Goal: Transaction & Acquisition: Purchase product/service

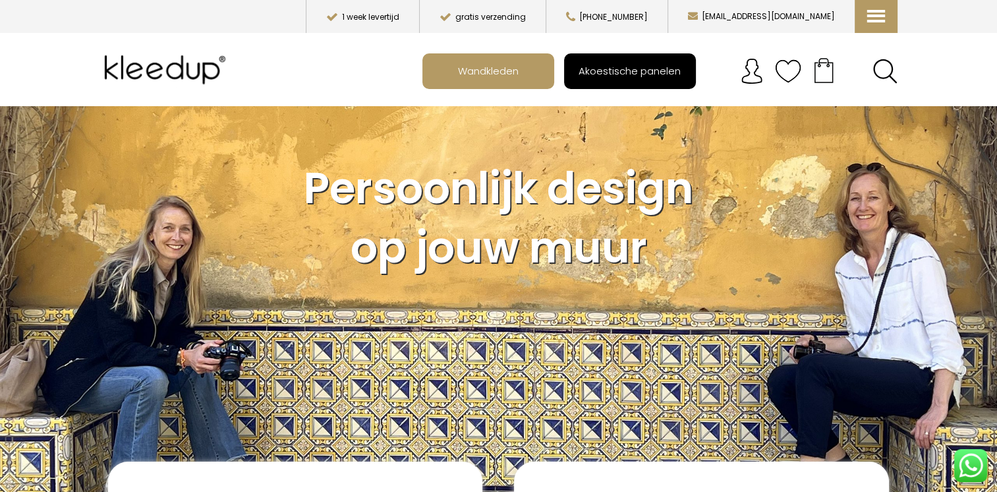
click at [620, 75] on span "Akoestische panelen" at bounding box center [630, 70] width 117 height 25
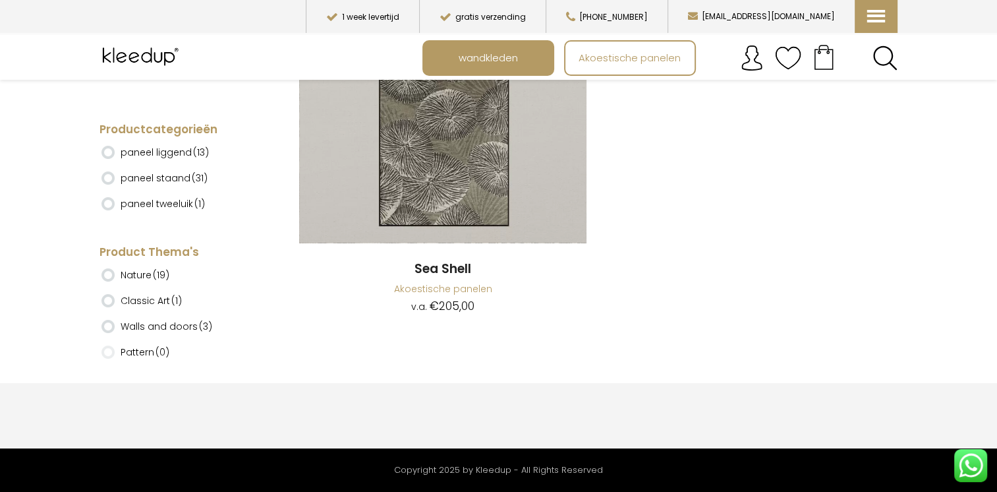
scroll to position [7449, 0]
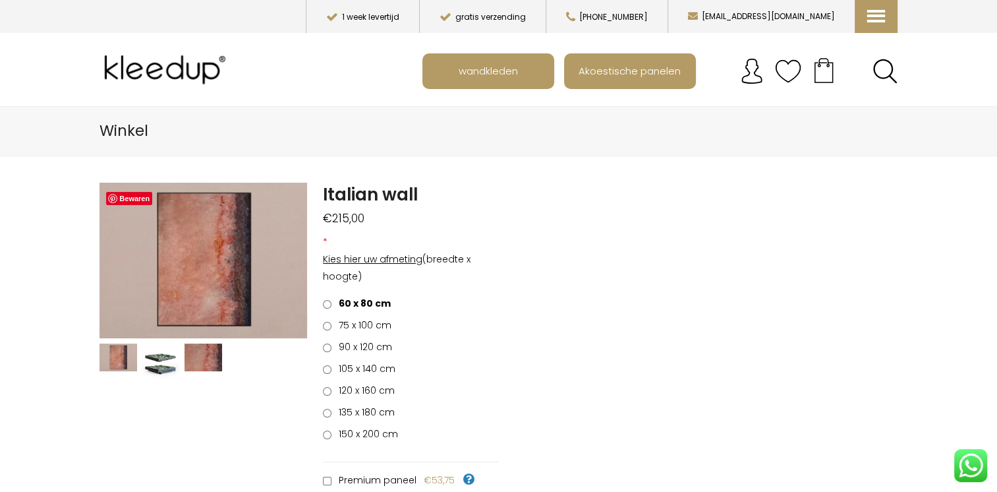
click at [359, 435] on span "150 x 200 cm" at bounding box center [366, 433] width 64 height 13
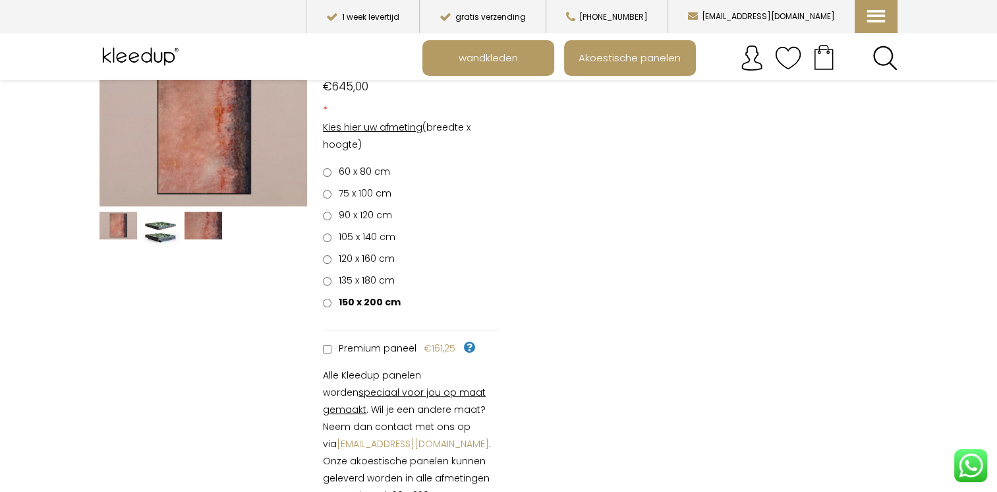
click at [355, 239] on span "105 x 140 cm" at bounding box center [364, 236] width 61 height 13
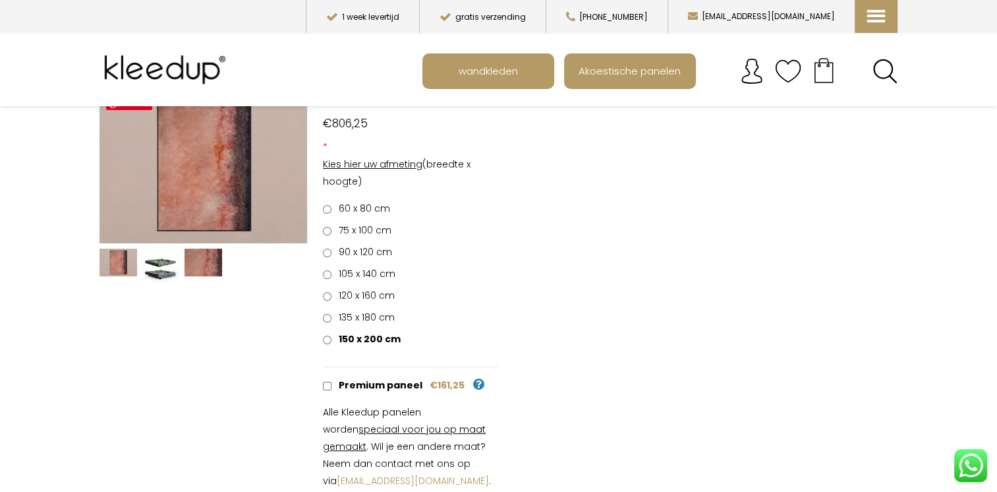
scroll to position [66, 0]
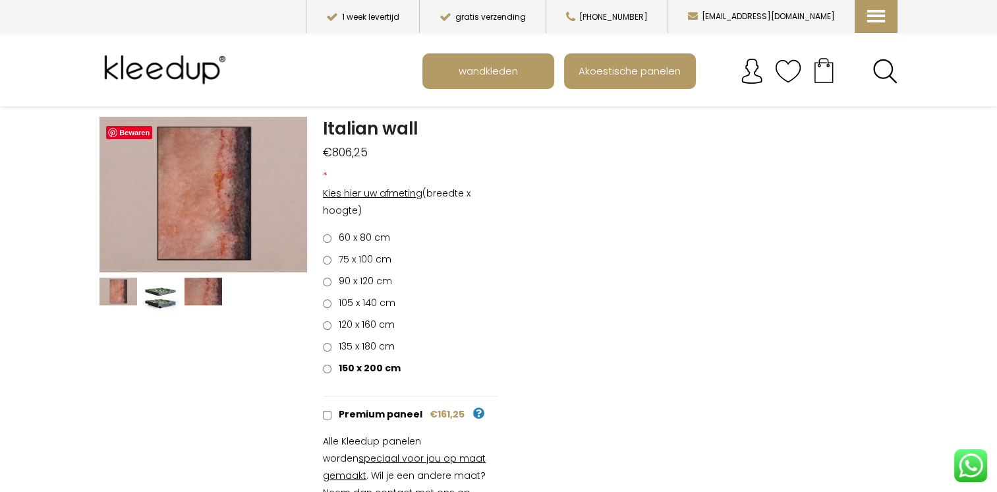
click at [336, 280] on span "90 x 120 cm" at bounding box center [363, 280] width 58 height 13
click at [332, 370] on label "150 x 200 cm" at bounding box center [360, 367] width 75 height 17
click at [127, 285] on img at bounding box center [119, 292] width 38 height 28
click at [299, 187] on link "Next" at bounding box center [296, 195] width 22 height 40
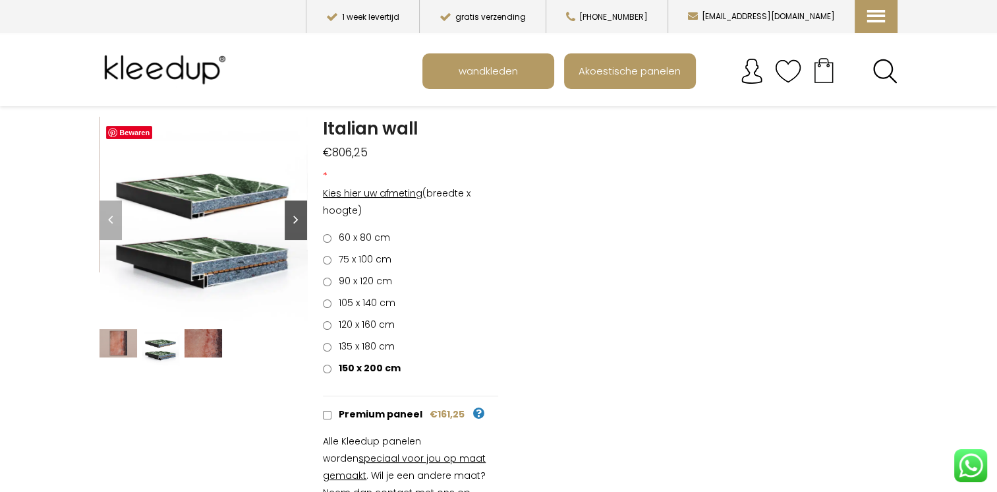
click at [295, 210] on link "Next" at bounding box center [296, 220] width 22 height 40
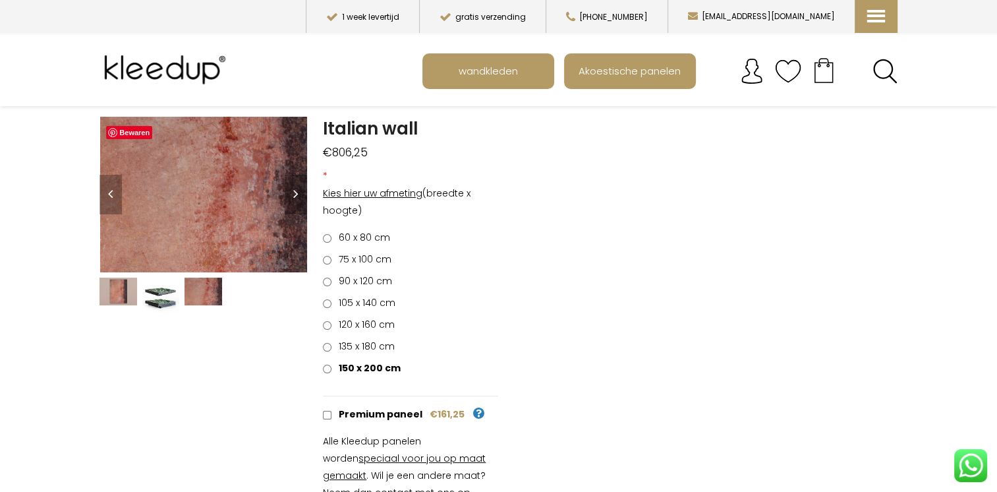
drag, startPoint x: 120, startPoint y: 291, endPoint x: 169, endPoint y: 218, distance: 88.5
click at [120, 291] on img at bounding box center [119, 292] width 38 height 28
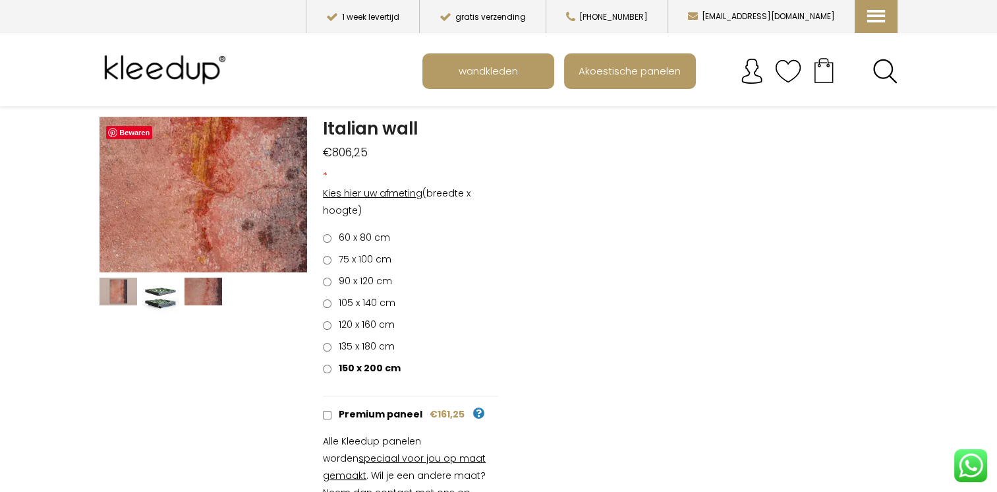
click at [221, 187] on img at bounding box center [107, 230] width 1318 height 989
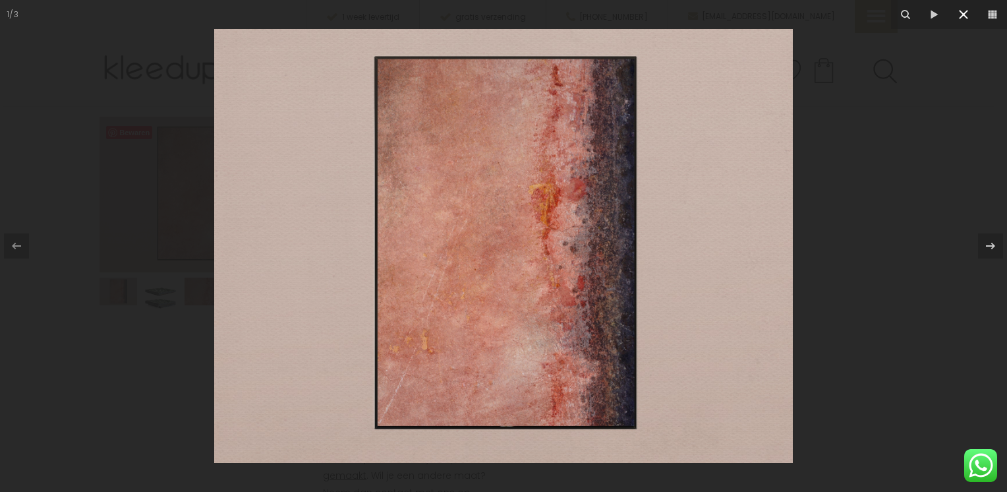
click at [964, 20] on icon at bounding box center [964, 15] width 16 height 16
